Goal: Check status: Check status

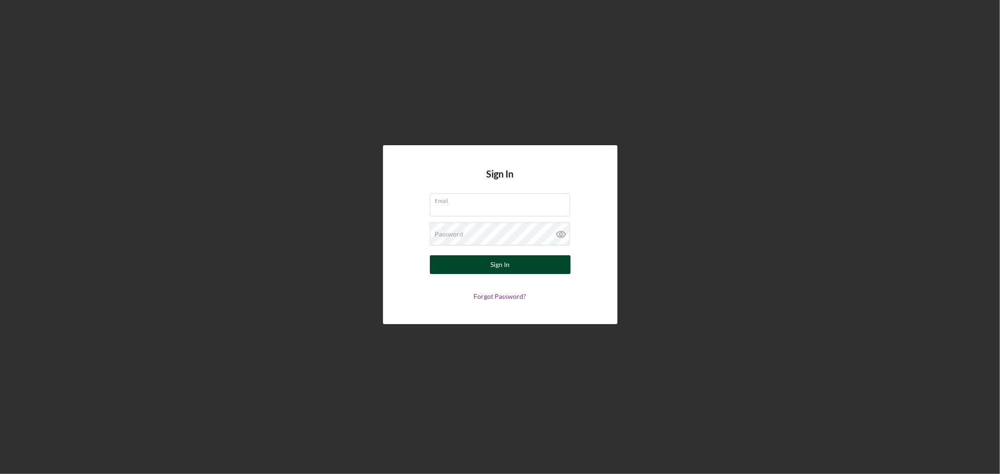
type input "[EMAIL_ADDRESS][DOMAIN_NAME]"
click at [514, 265] on button "Sign In" at bounding box center [500, 264] width 141 height 19
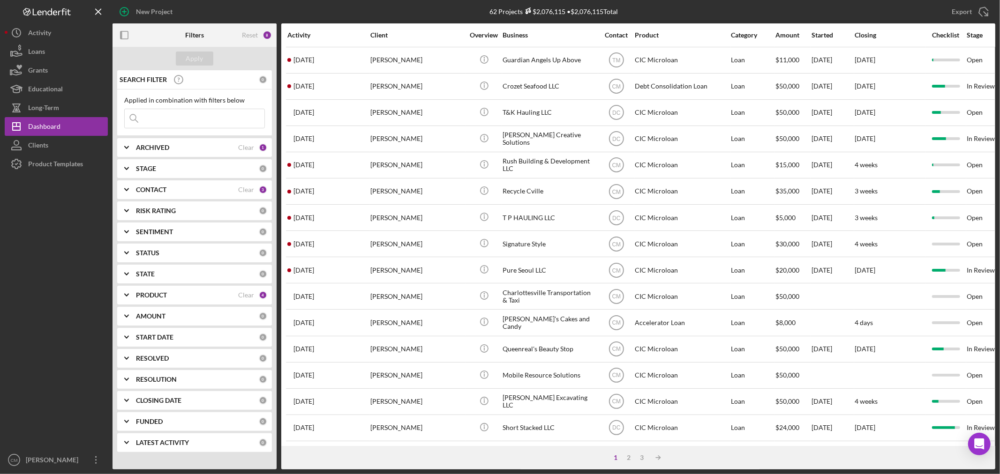
click at [195, 119] on input at bounding box center [195, 118] width 140 height 19
type input "[PERSON_NAME]"
click at [185, 147] on div "ARCHIVED" at bounding box center [187, 147] width 102 height 7
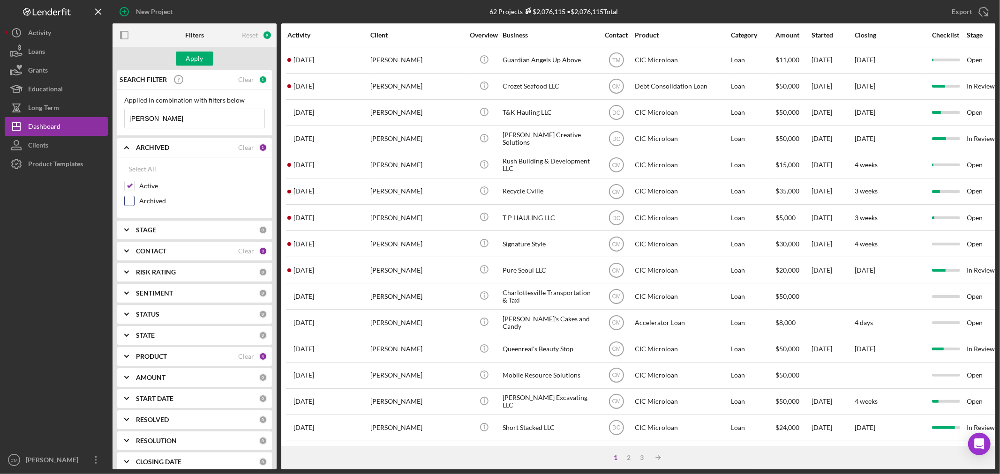
click at [127, 202] on input "Archived" at bounding box center [129, 200] width 9 height 9
checkbox input "true"
click at [190, 56] on div "Apply" at bounding box center [194, 59] width 17 height 14
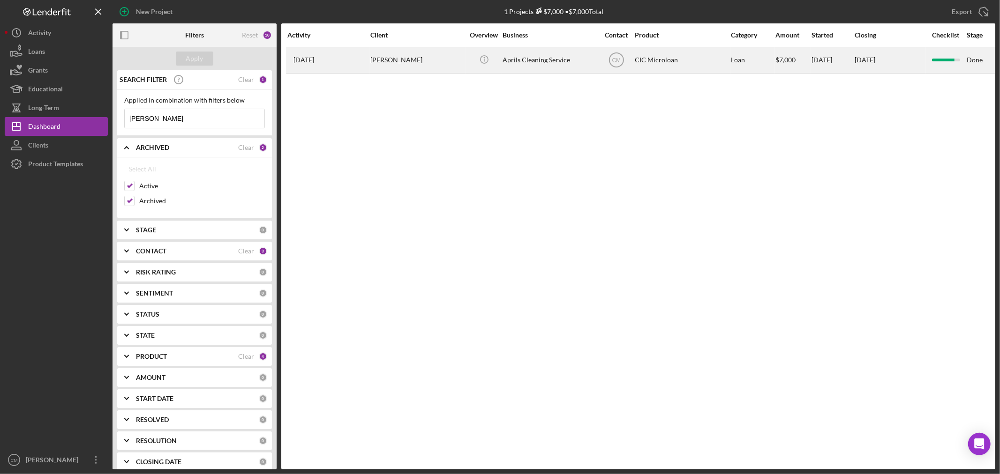
click at [416, 57] on div "[PERSON_NAME]" at bounding box center [417, 60] width 94 height 25
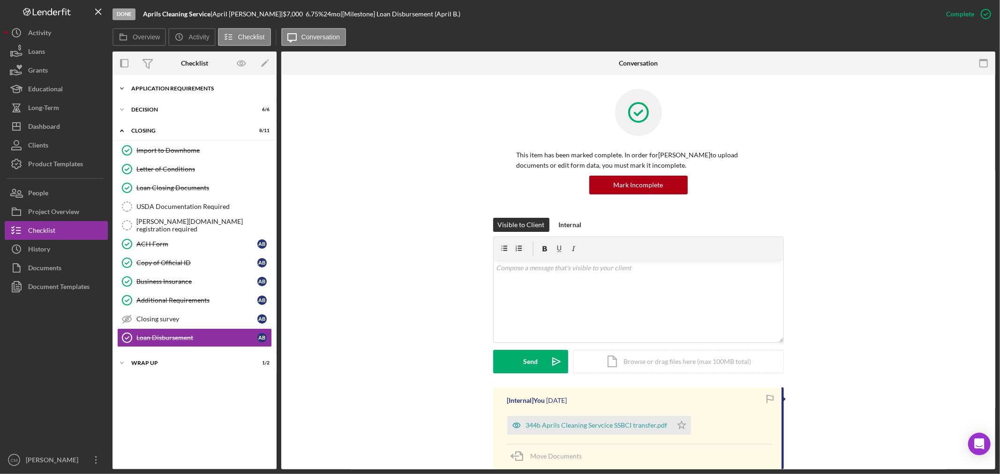
click at [179, 90] on div "APPLICATION REQUIREMENTS" at bounding box center [198, 89] width 134 height 6
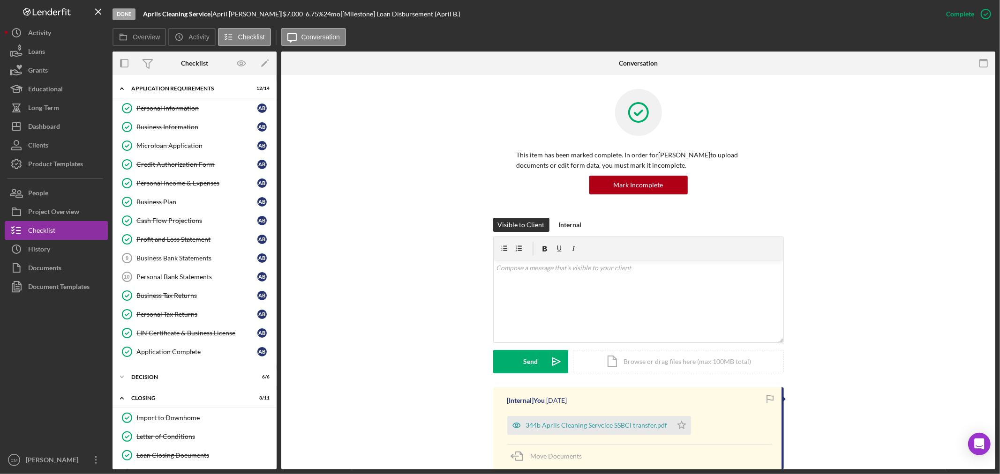
scroll to position [178, 0]
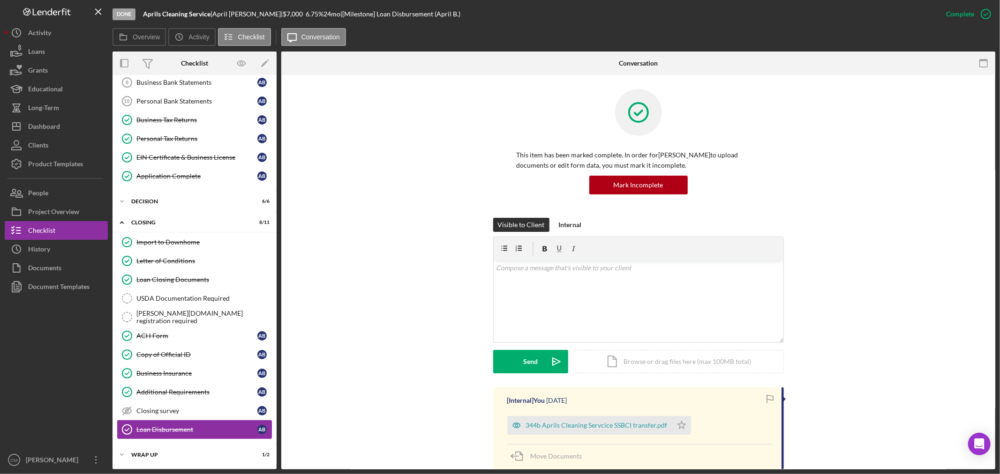
click at [194, 429] on div "Loan Disbursement" at bounding box center [196, 429] width 121 height 7
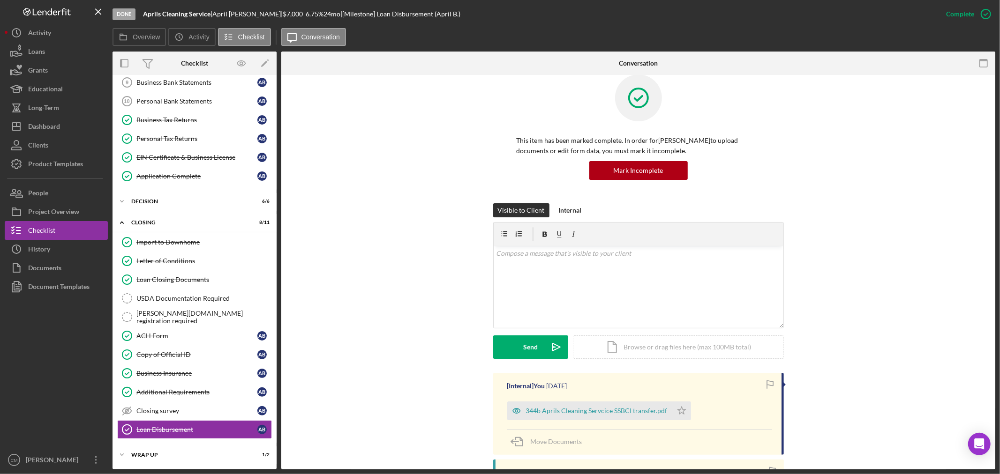
scroll to position [0, 0]
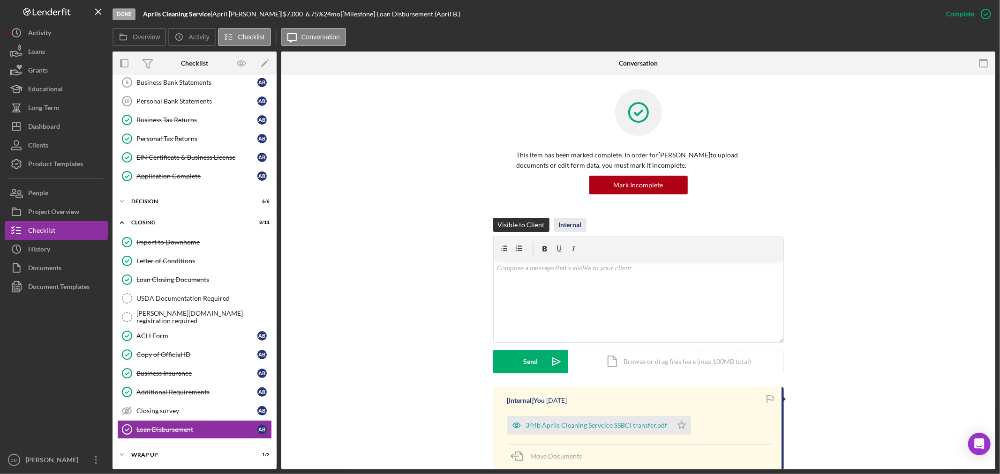
click at [574, 227] on div "Internal" at bounding box center [570, 225] width 23 height 14
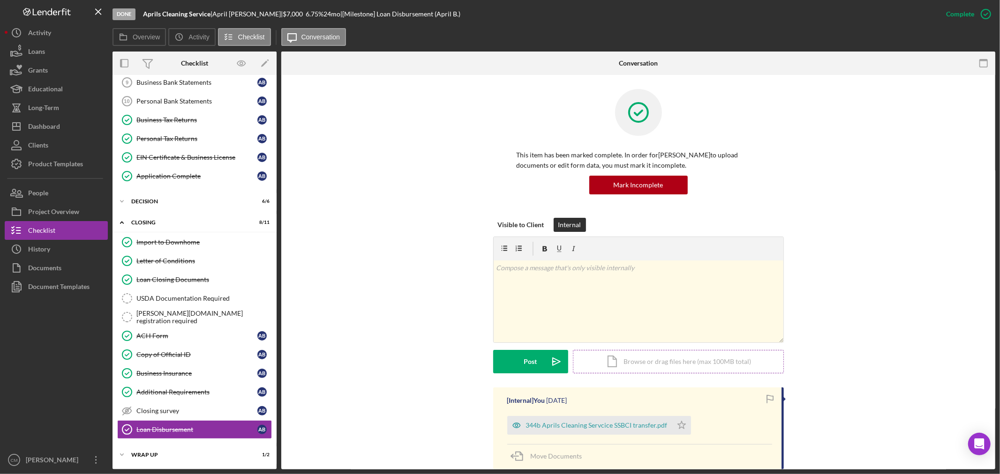
click at [648, 361] on div "Icon/Document Browse or drag files here (max 100MB total) Tap to choose files o…" at bounding box center [678, 361] width 211 height 23
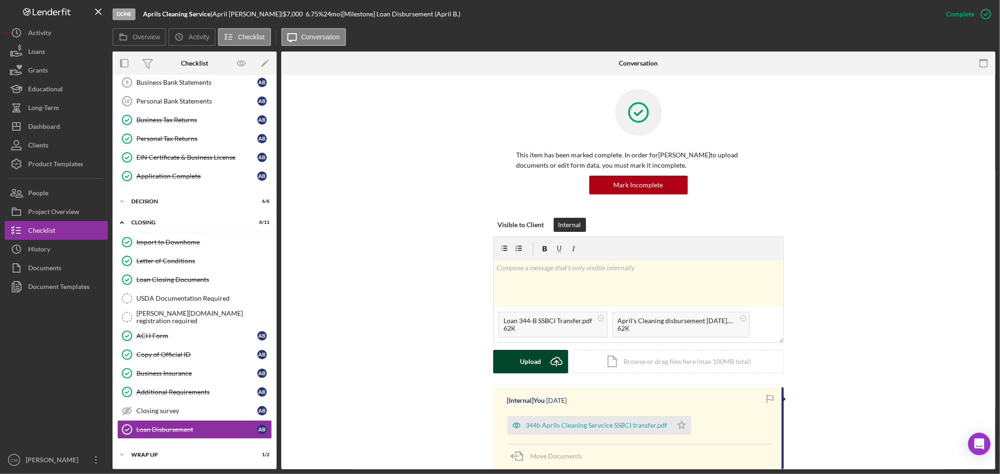
click at [540, 358] on button "Upload Icon/Upload" at bounding box center [530, 361] width 75 height 23
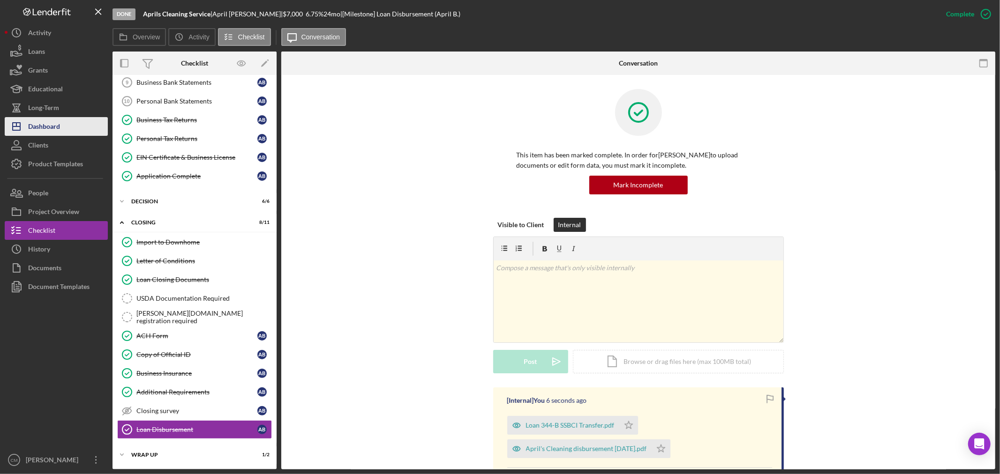
click at [60, 125] on div "Dashboard" at bounding box center [44, 127] width 32 height 21
